Goal: Transaction & Acquisition: Purchase product/service

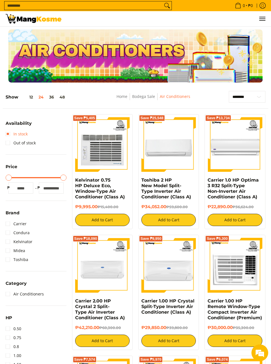
click at [6, 137] on link "In stock" at bounding box center [17, 134] width 22 height 9
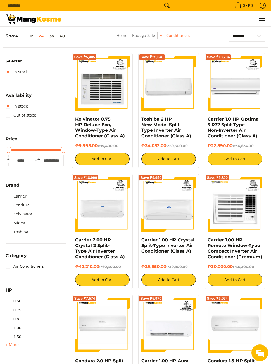
scroll to position [64, 0]
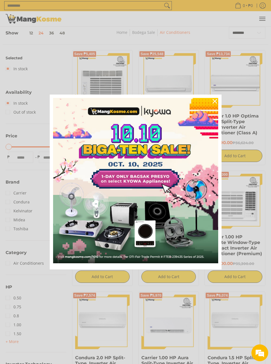
click at [215, 103] on icon "close icon" at bounding box center [215, 101] width 4 height 4
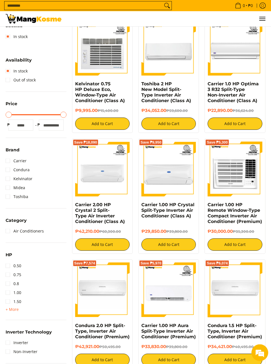
scroll to position [97, 0]
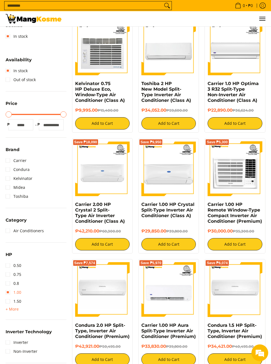
click at [6, 293] on link "1.00" at bounding box center [14, 292] width 16 height 9
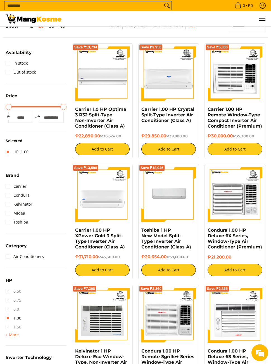
scroll to position [64, 0]
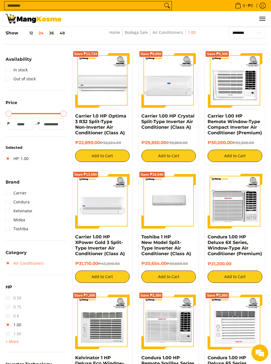
click at [8, 264] on link "Air Conditioners" at bounding box center [25, 263] width 38 height 9
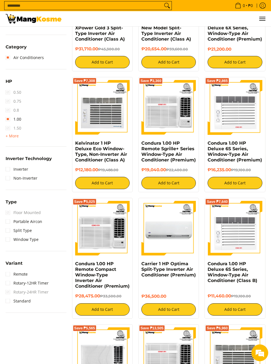
scroll to position [283, 0]
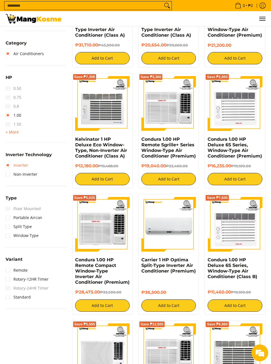
click at [8, 166] on link "Inverter" at bounding box center [17, 165] width 23 height 9
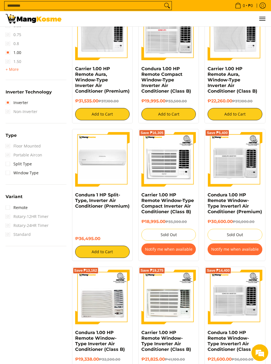
scroll to position [359, 0]
click at [8, 170] on link "Window Type" at bounding box center [22, 172] width 33 height 9
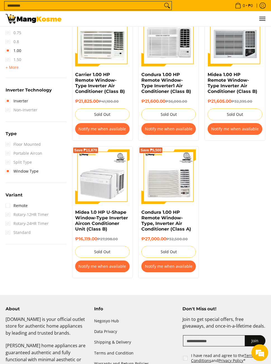
scroll to position [378, 0]
